Goal: Task Accomplishment & Management: Use online tool/utility

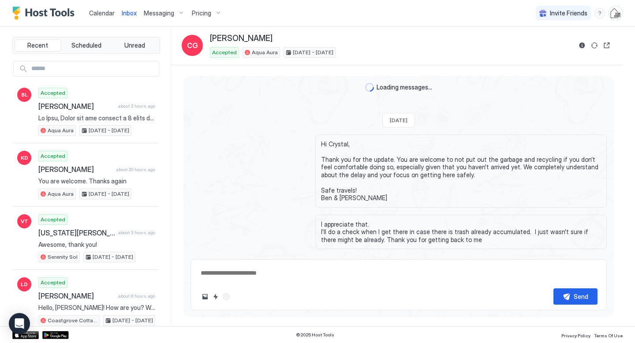
scroll to position [1542, 0]
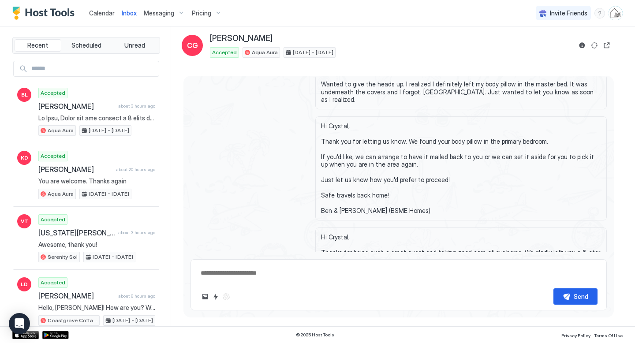
click at [97, 11] on span "Calendar" at bounding box center [102, 12] width 26 height 7
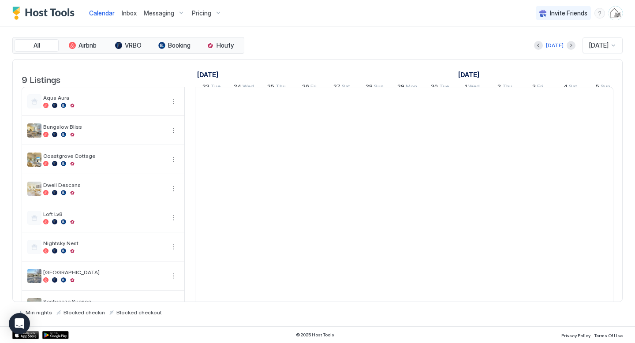
scroll to position [0, 490]
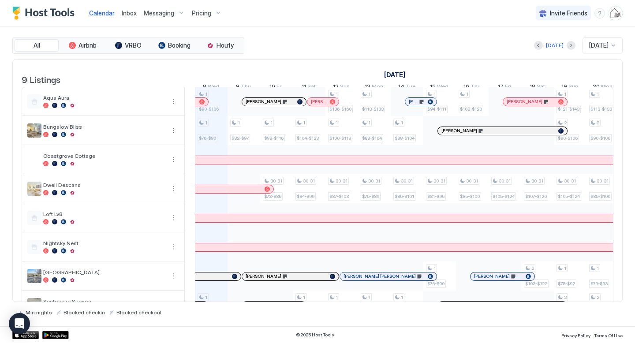
click at [219, 116] on div "1 $90-$106 1 $76-$90 1 $76-$90 1 $82-$97 1 $66-$78 1 $98-$[PHONE_NUMBER] $73-$8…" at bounding box center [569, 217] width 1729 height 261
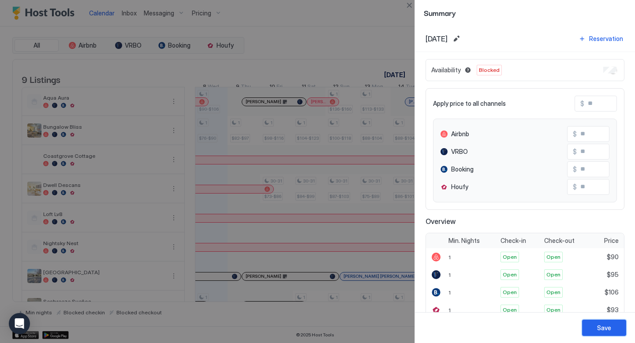
click at [595, 328] on button "Save" at bounding box center [604, 328] width 44 height 16
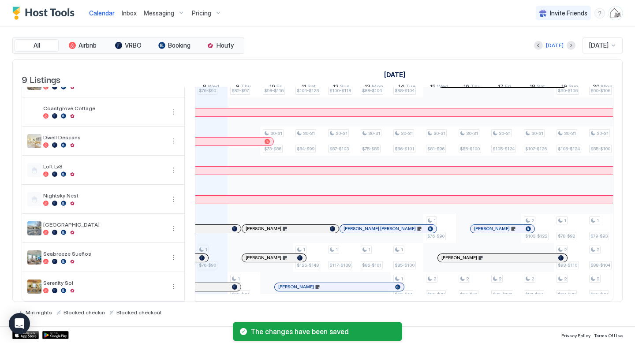
scroll to position [0, 0]
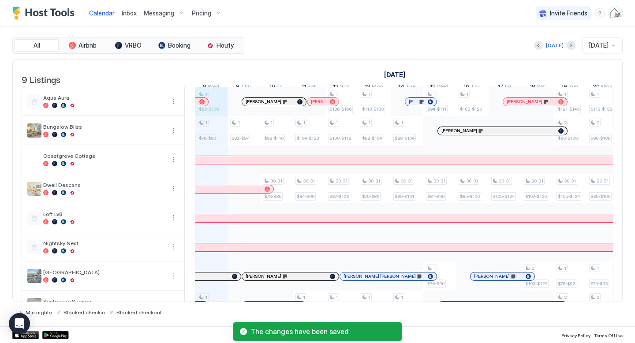
click at [219, 120] on div "1 $90-$106 1 $76-$90 1 $76-$90 1 $82-$97 1 $66-$78 1 $98-$[PHONE_NUMBER] $73-$8…" at bounding box center [569, 217] width 1729 height 261
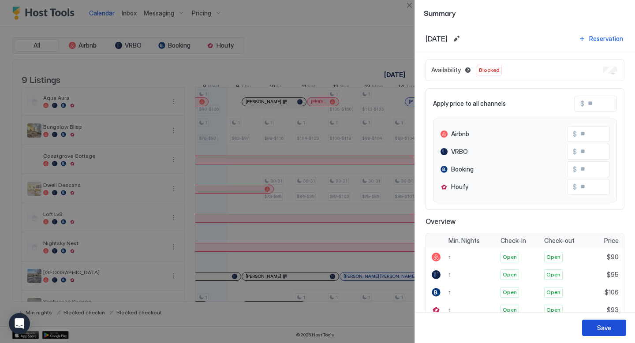
click at [598, 327] on div "Save" at bounding box center [604, 327] width 14 height 9
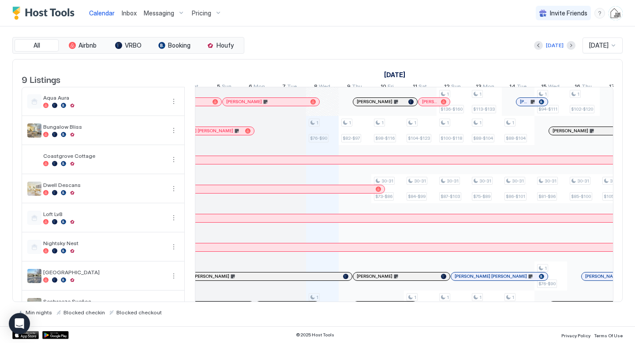
scroll to position [0, 377]
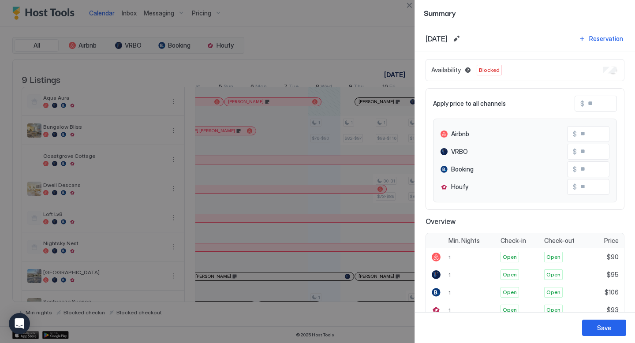
click at [350, 114] on div at bounding box center [317, 171] width 635 height 343
click at [411, 7] on button "Close" at bounding box center [409, 5] width 11 height 11
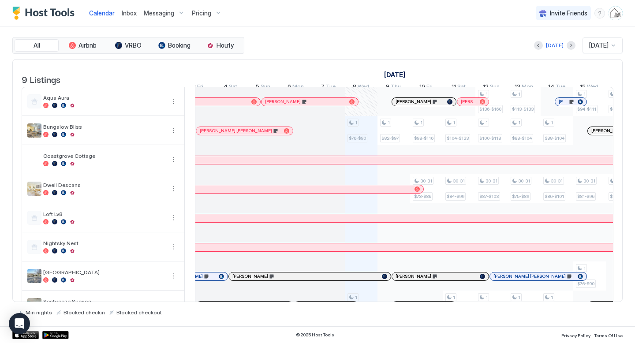
scroll to position [55, 0]
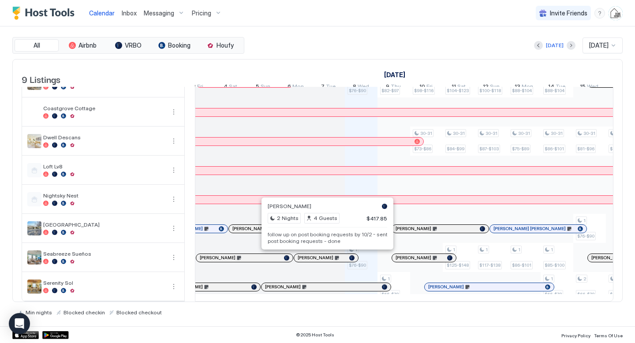
click at [324, 257] on div at bounding box center [324, 257] width 7 height 7
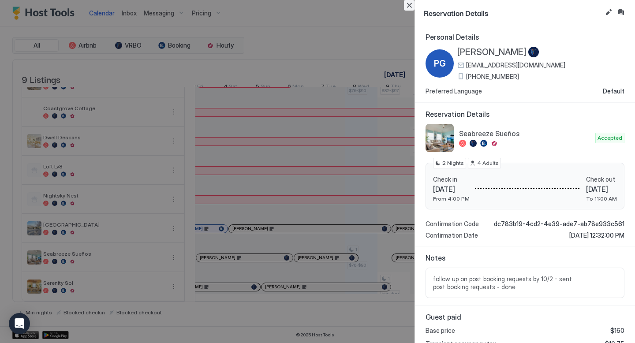
click at [411, 7] on button "Close" at bounding box center [409, 5] width 11 height 11
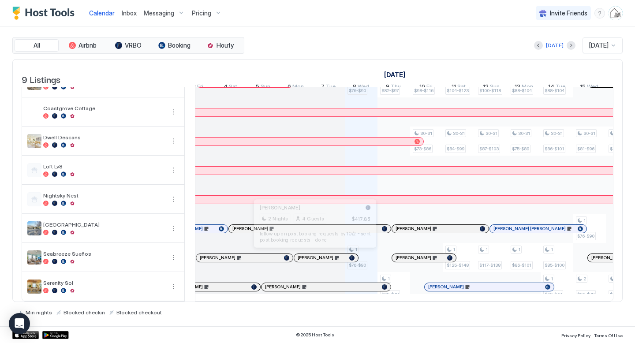
click at [312, 258] on div at bounding box center [311, 257] width 7 height 7
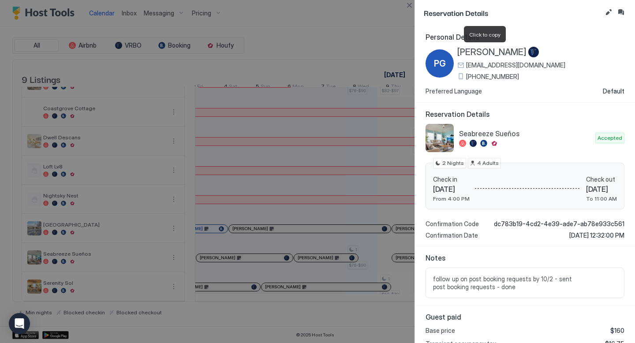
click at [486, 52] on span "[PERSON_NAME]" at bounding box center [491, 52] width 69 height 11
